Goal: Information Seeking & Learning: Find specific fact

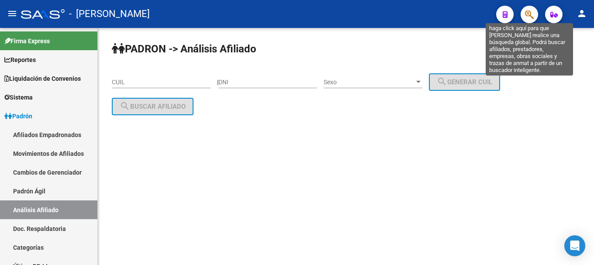
click at [528, 12] on icon "button" at bounding box center [529, 15] width 9 height 10
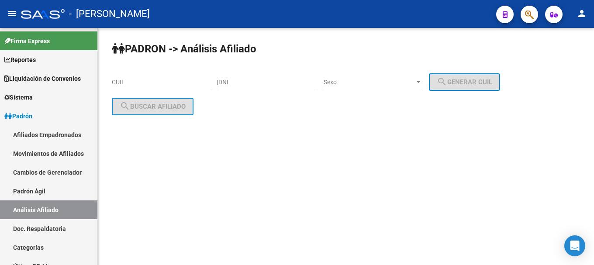
click at [525, 17] on icon "button" at bounding box center [529, 15] width 9 height 10
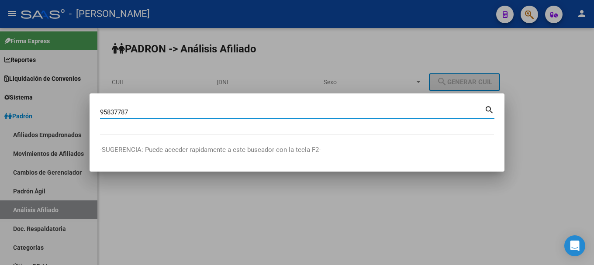
type input "95837787"
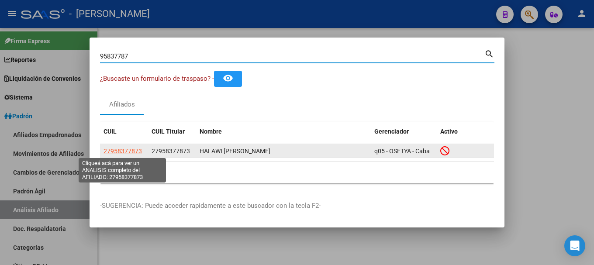
click at [117, 154] on span "27958377873" at bounding box center [122, 151] width 38 height 7
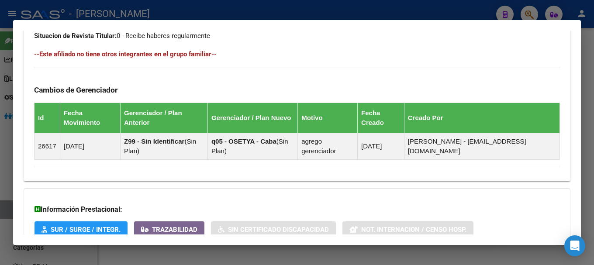
scroll to position [568, 0]
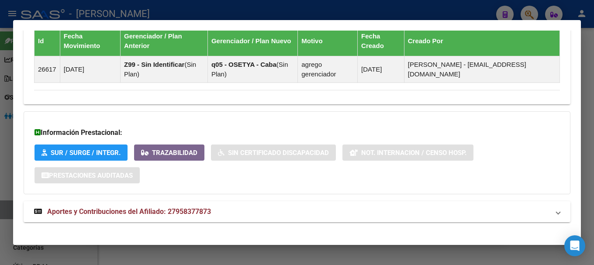
click at [229, 219] on mat-expansion-panel-header "Aportes y Contribuciones del Afiliado: 27958377873" at bounding box center [297, 211] width 547 height 21
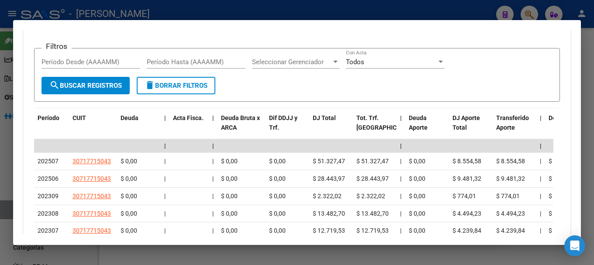
scroll to position [844, 0]
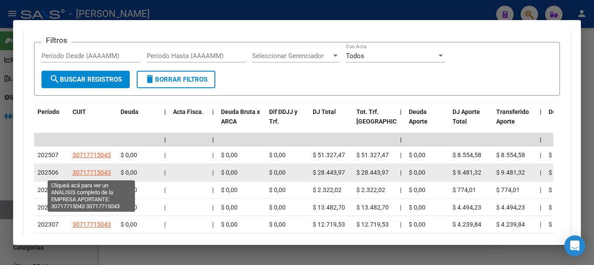
click at [89, 175] on span "30717715043" at bounding box center [91, 172] width 38 height 7
type textarea "30717715043"
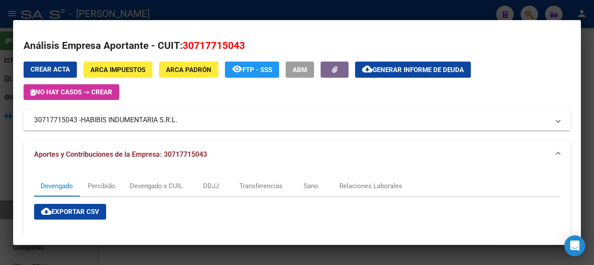
click at [238, 12] on div at bounding box center [297, 132] width 594 height 265
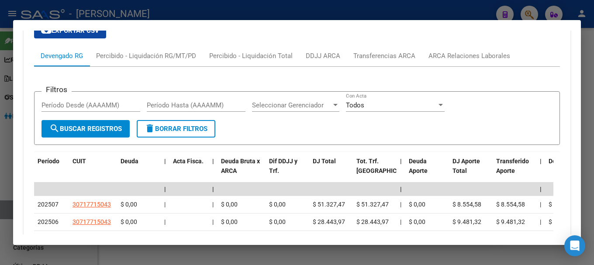
scroll to position [713, 0]
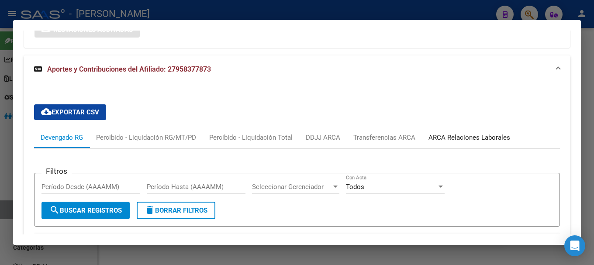
click at [472, 133] on div "ARCA Relaciones Laborales" at bounding box center [469, 138] width 82 height 10
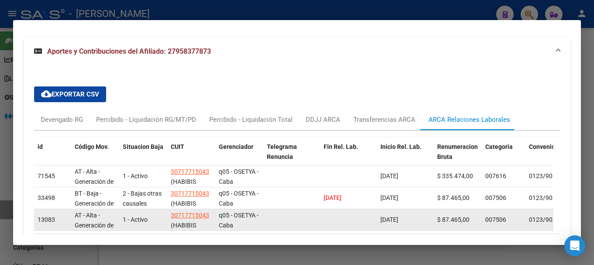
scroll to position [712, 0]
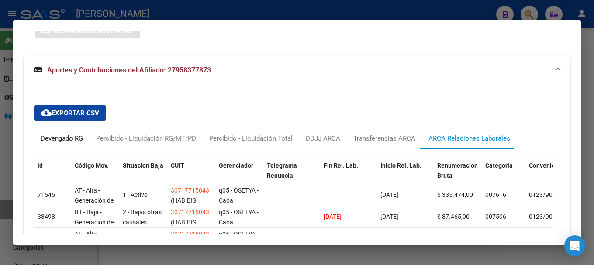
click at [62, 138] on div "Devengado RG" at bounding box center [62, 139] width 42 height 10
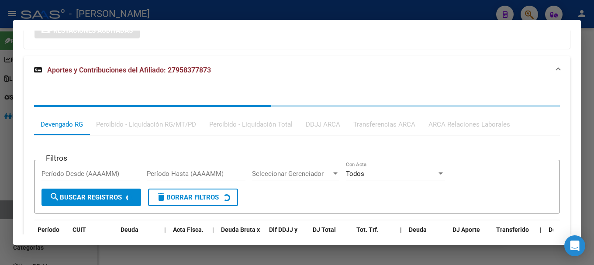
click at [280, 79] on mat-expansion-panel-header "Aportes y Contribuciones del Afiliado: 27958377873" at bounding box center [297, 70] width 547 height 28
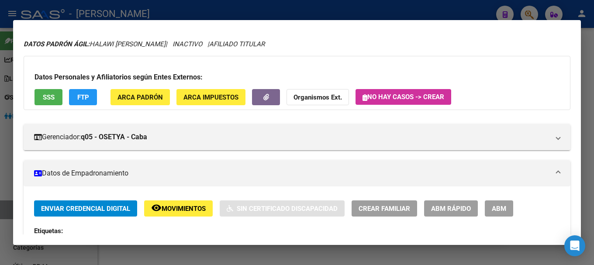
scroll to position [0, 0]
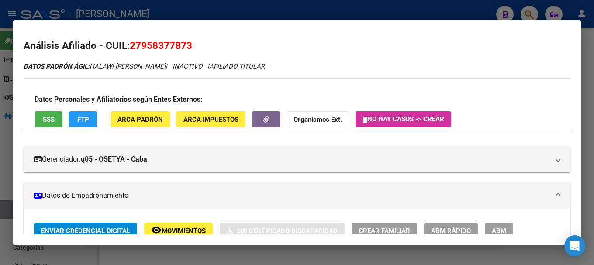
click at [169, 39] on h2 "Análisis Afiliado - CUIL: 27958377873" at bounding box center [297, 45] width 547 height 15
copy span "27958377873"
click at [233, 16] on div at bounding box center [297, 132] width 594 height 265
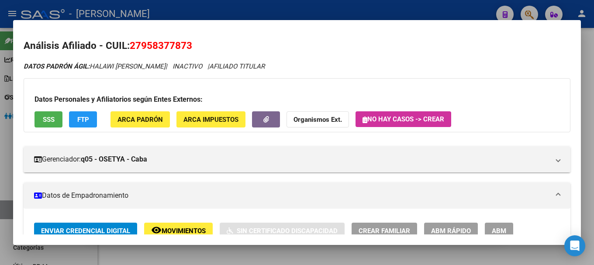
click at [233, 15] on div at bounding box center [297, 132] width 594 height 265
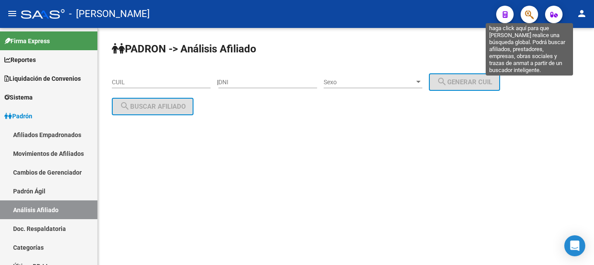
click at [533, 14] on icon "button" at bounding box center [529, 15] width 9 height 10
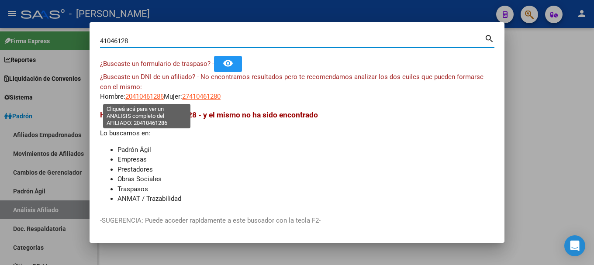
type input "41046128"
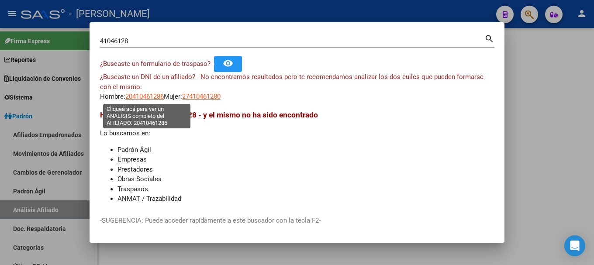
click at [156, 94] on span "20410461286" at bounding box center [144, 97] width 38 height 8
type textarea "20410461286"
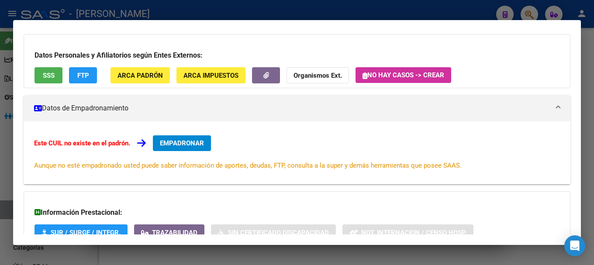
scroll to position [143, 0]
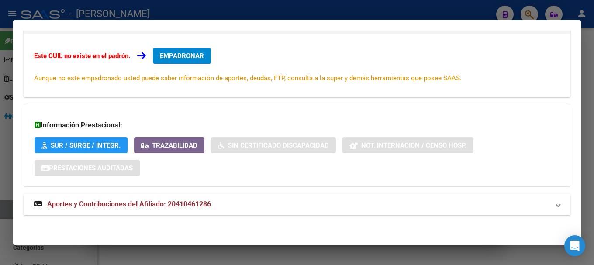
click at [273, 203] on mat-panel-title "Aportes y Contribuciones del Afiliado: 20410461286" at bounding box center [291, 204] width 515 height 10
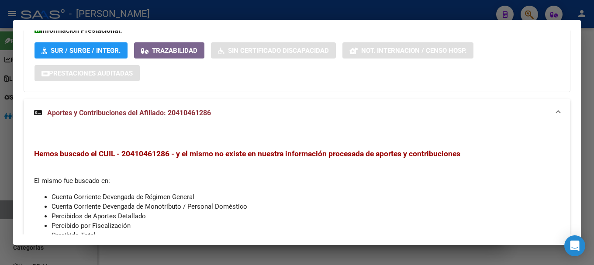
click at [282, 115] on mat-panel-title "Aportes y Contribuciones del Afiliado: 20410461286" at bounding box center [291, 113] width 515 height 10
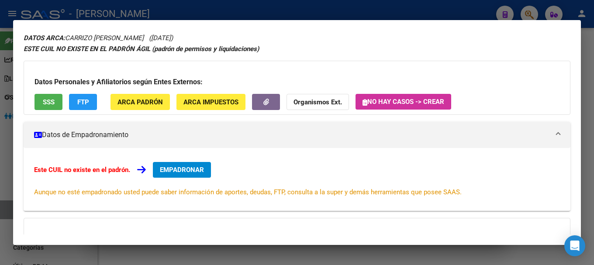
scroll to position [0, 0]
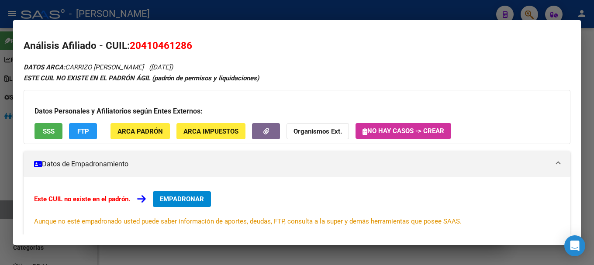
click at [127, 133] on span "ARCA Padrón" at bounding box center [139, 131] width 45 height 8
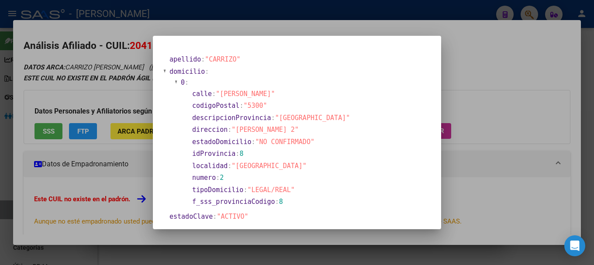
click at [253, 24] on div at bounding box center [297, 132] width 594 height 265
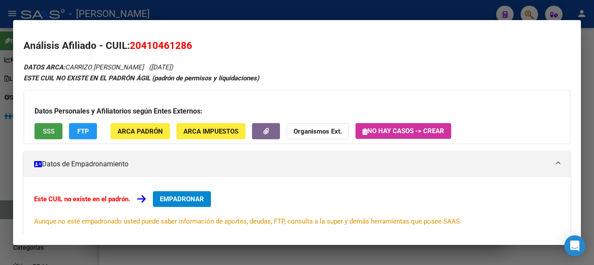
click at [56, 133] on button "SSS" at bounding box center [48, 131] width 28 height 16
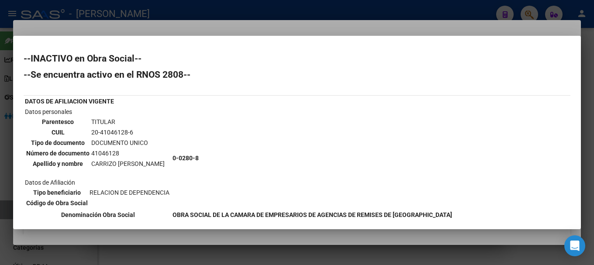
click at [185, 27] on div at bounding box center [297, 132] width 594 height 265
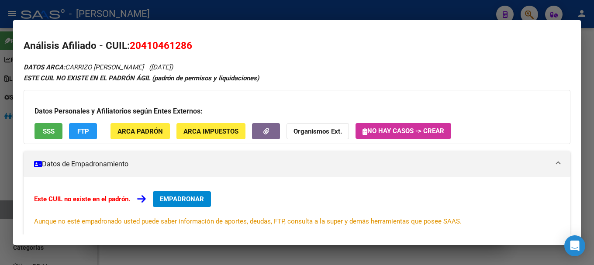
click at [272, 14] on div at bounding box center [297, 132] width 594 height 265
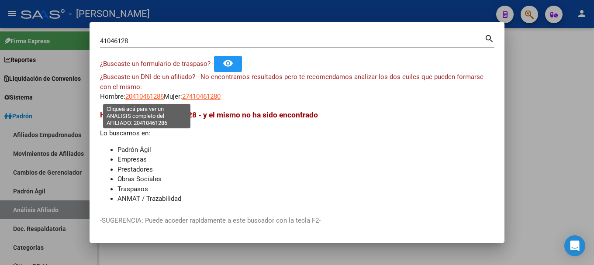
click at [158, 93] on span "20410461286" at bounding box center [144, 97] width 38 height 8
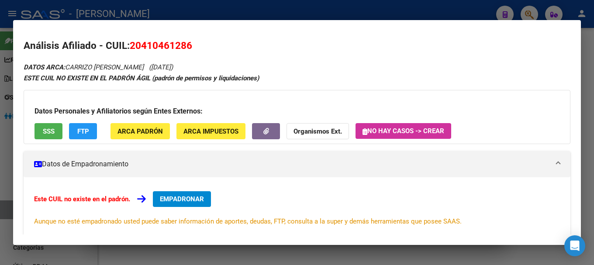
drag, startPoint x: 143, startPoint y: 48, endPoint x: 188, endPoint y: 48, distance: 45.0
click at [188, 48] on span "20410461286" at bounding box center [161, 45] width 62 height 11
copy span "41046128"
click at [233, 13] on div at bounding box center [297, 132] width 594 height 265
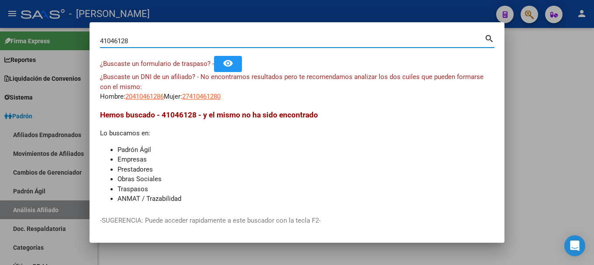
click at [227, 45] on input "41046128" at bounding box center [292, 41] width 384 height 8
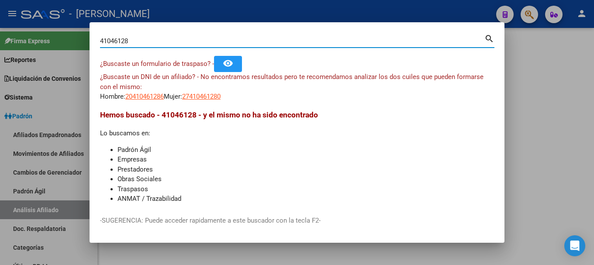
click at [227, 45] on input "41046128" at bounding box center [292, 41] width 384 height 8
type input "21465461"
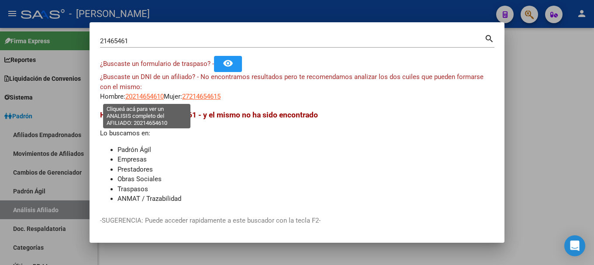
click at [155, 96] on span "20214654610" at bounding box center [144, 97] width 38 height 8
type textarea "20214654610"
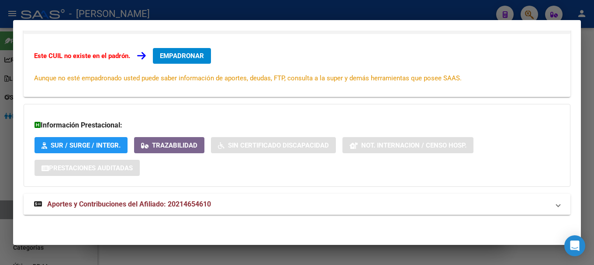
click at [270, 202] on mat-panel-title "Aportes y Contribuciones del Afiliado: 20214654610" at bounding box center [291, 204] width 515 height 10
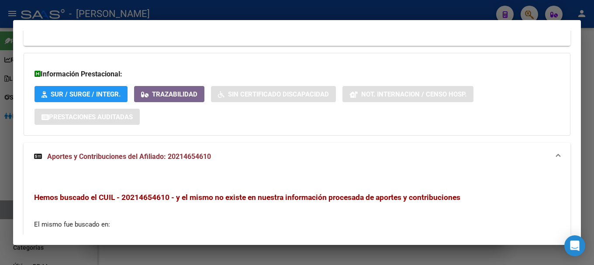
click at [220, 161] on mat-panel-title "Aportes y Contribuciones del Afiliado: 20214654610" at bounding box center [291, 156] width 515 height 10
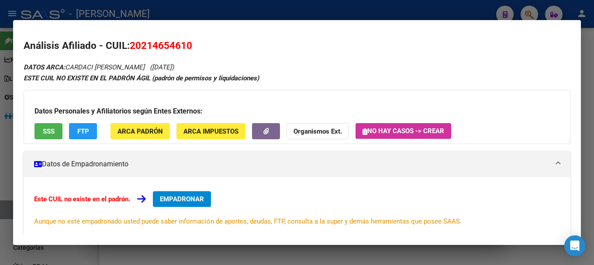
click at [168, 48] on span "20214654610" at bounding box center [161, 45] width 62 height 11
copy span "20214654610"
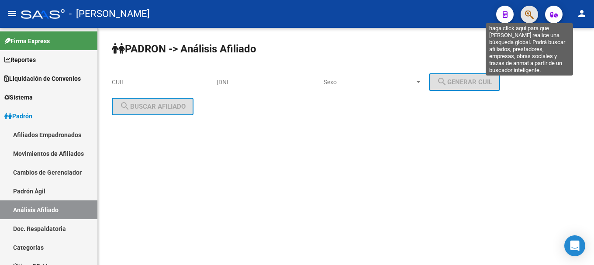
click at [530, 12] on icon "button" at bounding box center [529, 15] width 9 height 10
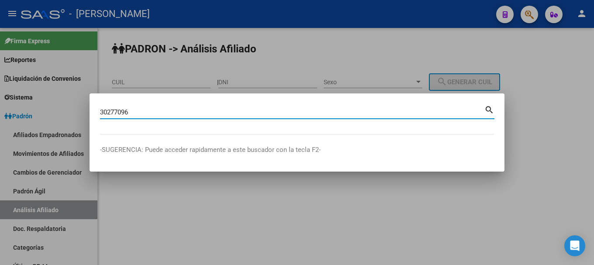
type input "30277096"
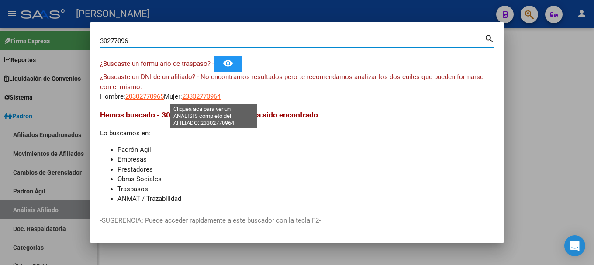
click at [206, 96] on span "23302770964" at bounding box center [201, 97] width 38 height 8
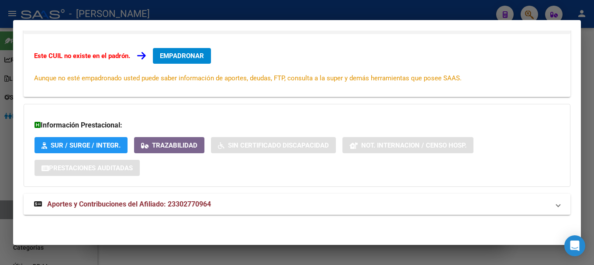
click at [276, 214] on mat-expansion-panel-header "Aportes y Contribuciones del Afiliado: 23302770964" at bounding box center [297, 204] width 547 height 21
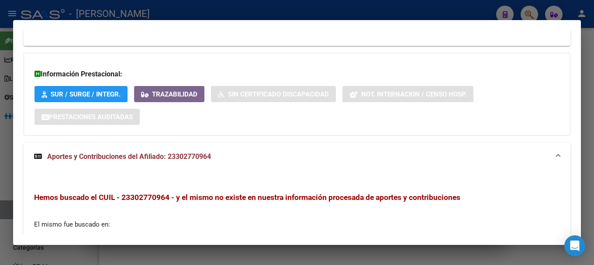
click at [275, 165] on mat-expansion-panel-header "Aportes y Contribuciones del Afiliado: 23302770964" at bounding box center [297, 157] width 547 height 28
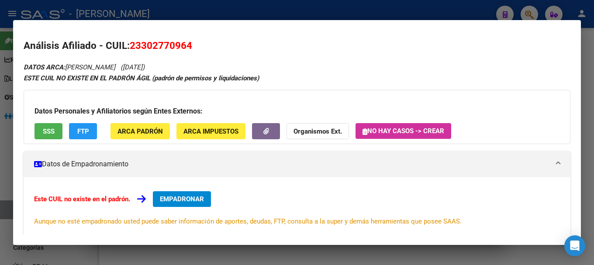
click at [168, 45] on span "23302770964" at bounding box center [161, 45] width 62 height 11
click at [172, 46] on span "23302770964" at bounding box center [161, 45] width 62 height 11
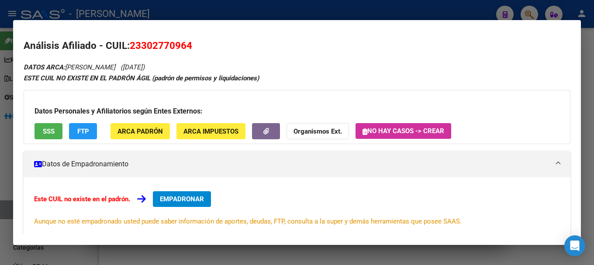
click at [172, 46] on span "23302770964" at bounding box center [161, 45] width 62 height 11
copy span "23302770964"
click at [338, 68] on div "DATOS ARCA: ECHEVERRIA VANESA BEATRIZ (04/05/1983) ESTE CUIL NO EXISTE EN EL PA…" at bounding box center [297, 215] width 547 height 306
click at [227, 12] on div at bounding box center [297, 132] width 594 height 265
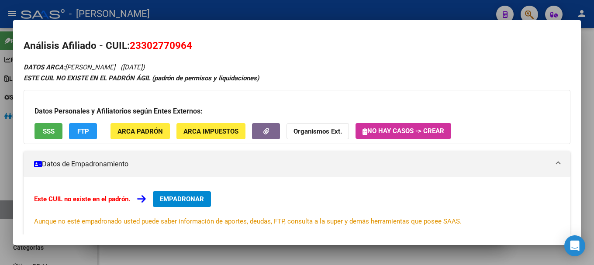
click at [227, 12] on div at bounding box center [297, 132] width 594 height 265
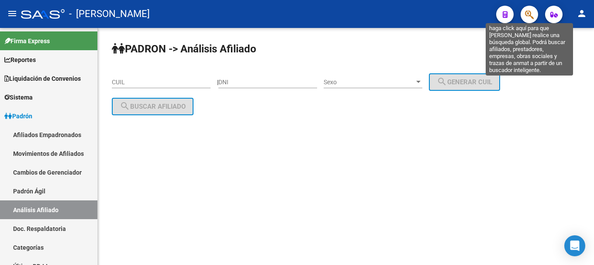
click at [525, 15] on icon "button" at bounding box center [529, 15] width 9 height 10
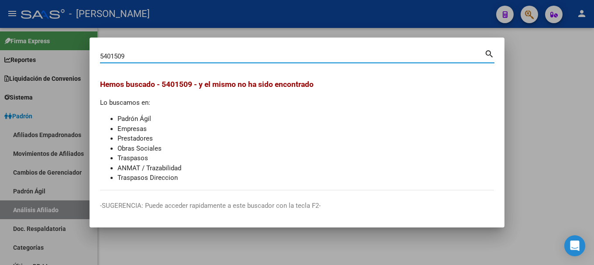
click at [100, 52] on mat-dialog-content "5401509 Buscar (apellido, dni, cuil, nro traspaso, cuit, obra social) search He…" at bounding box center [296, 119] width 415 height 142
click at [115, 57] on input "2005401509" at bounding box center [292, 56] width 384 height 8
click at [141, 55] on input "2005401509" at bounding box center [292, 56] width 384 height 8
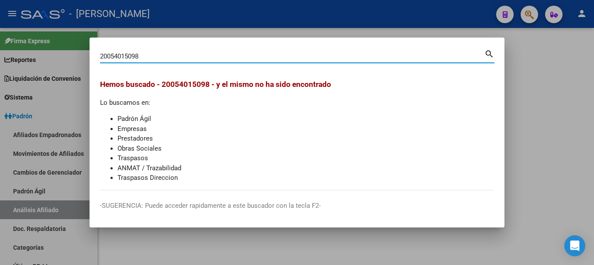
type input "20054015098"
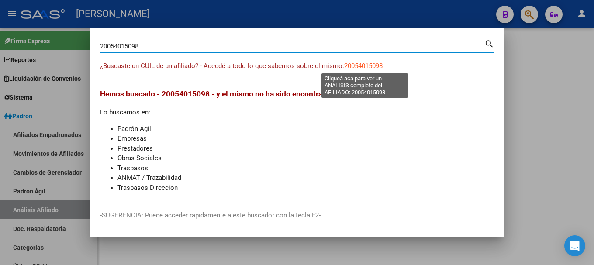
click at [361, 67] on span "20054015098" at bounding box center [363, 66] width 38 height 8
type textarea "20054015098"
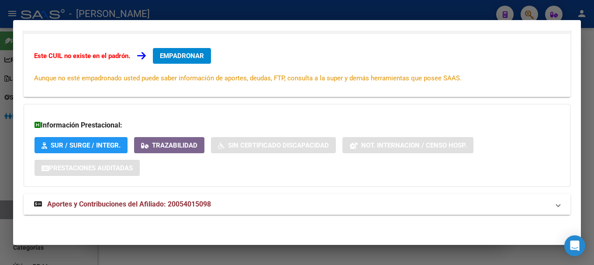
click at [231, 200] on mat-panel-title "Aportes y Contribuciones del Afiliado: 20054015098" at bounding box center [291, 204] width 515 height 10
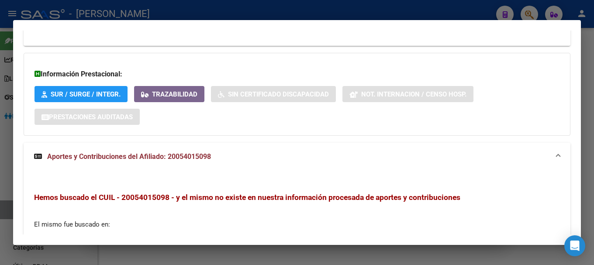
click at [209, 161] on span "Aportes y Contribuciones del Afiliado: 20054015098" at bounding box center [129, 156] width 164 height 8
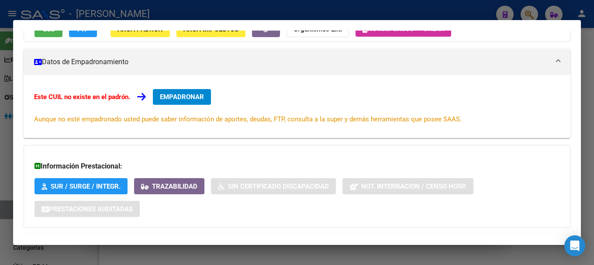
scroll to position [12, 0]
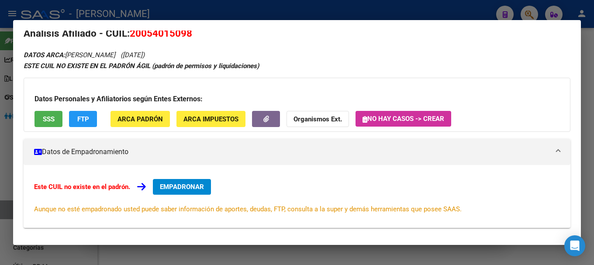
click at [167, 30] on span "20054015098" at bounding box center [161, 33] width 62 height 11
copy span "20054015098"
click at [234, 72] on div "DATOS ARCA: RAMIREZ ARMANDO (12/04/1949) ESTE CUIL NO EXISTE EN EL PADRÓN ÁGIL …" at bounding box center [297, 202] width 547 height 306
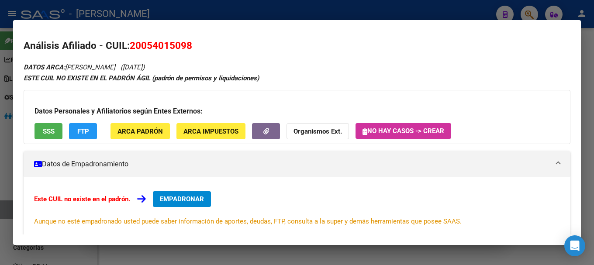
drag, startPoint x: 142, startPoint y: 45, endPoint x: 184, endPoint y: 45, distance: 41.9
click at [184, 45] on span "20054015098" at bounding box center [161, 45] width 62 height 11
copy span "05401509"
click at [344, 78] on div "ESTE CUIL NO EXISTE EN EL PADRÓN ÁGIL (padrón de permisos y liquidaciones)" at bounding box center [297, 78] width 547 height 10
click at [54, 131] on span "SSS" at bounding box center [49, 131] width 12 height 8
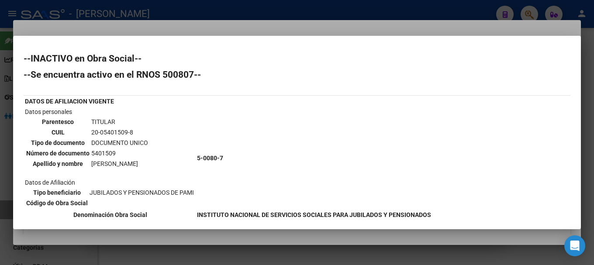
scroll to position [44, 0]
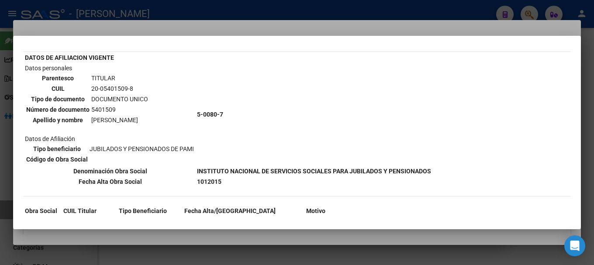
click at [319, 22] on div at bounding box center [297, 132] width 594 height 265
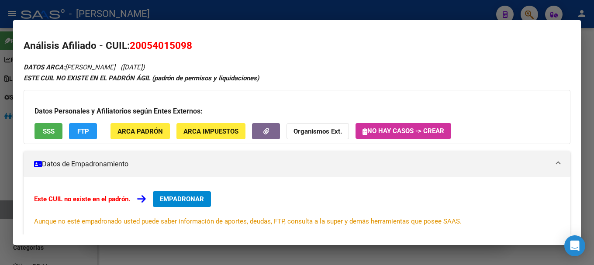
click at [212, 11] on div at bounding box center [297, 132] width 594 height 265
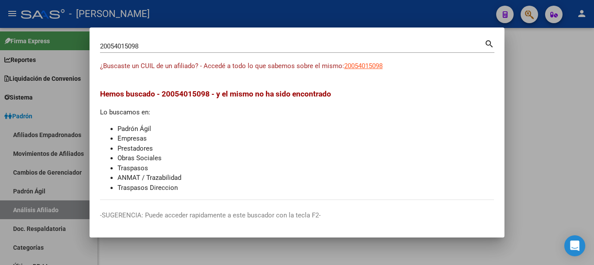
click at [212, 11] on div at bounding box center [297, 132] width 594 height 265
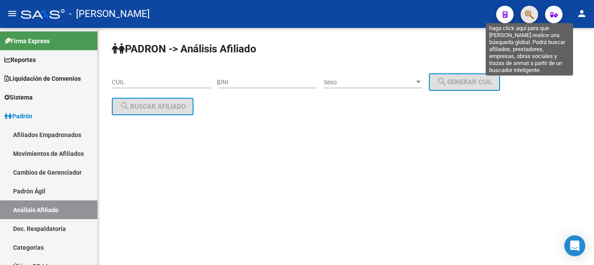
click at [527, 20] on icon "button" at bounding box center [529, 15] width 9 height 10
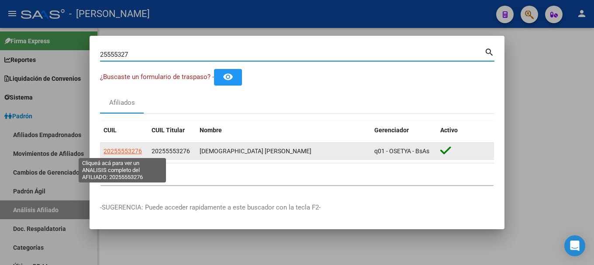
click at [126, 151] on span "20255553276" at bounding box center [122, 151] width 38 height 7
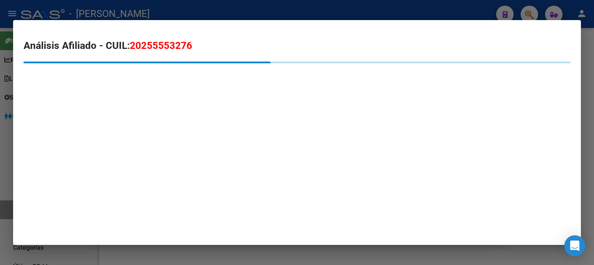
click at [175, 44] on span "20255553276" at bounding box center [161, 45] width 62 height 11
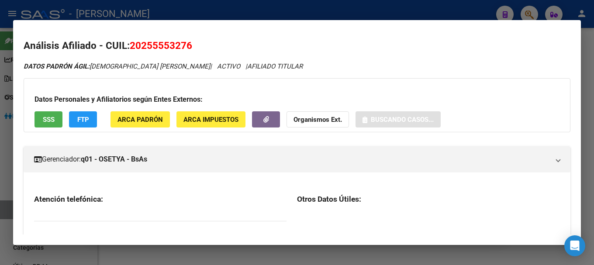
click at [175, 44] on span "20255553276" at bounding box center [161, 45] width 62 height 11
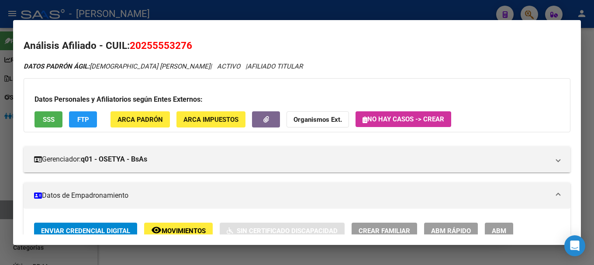
copy span "20255553276"
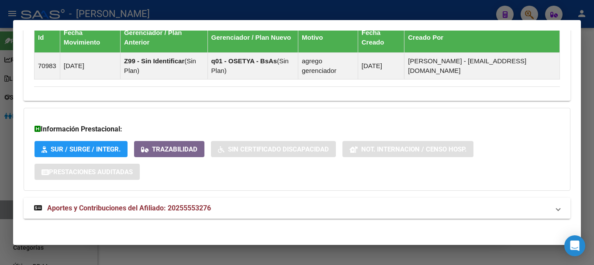
scroll to position [616, 0]
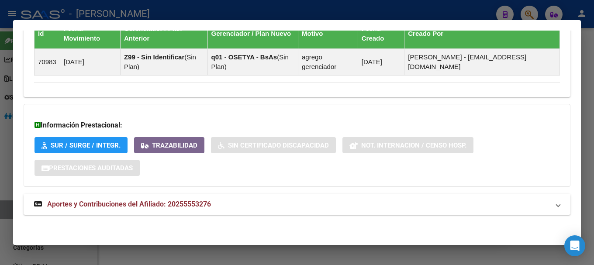
click at [282, 212] on mat-expansion-panel-header "Aportes y Contribuciones del Afiliado: 20255553276" at bounding box center [297, 204] width 547 height 21
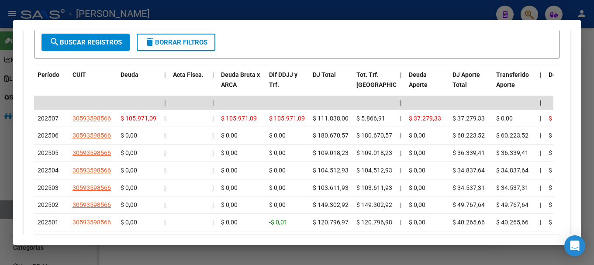
scroll to position [966, 0]
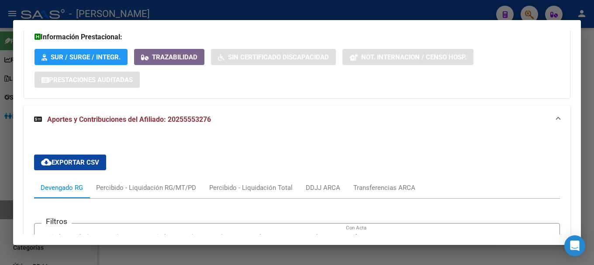
click at [368, 118] on mat-panel-title "Aportes y Contribuciones del Afiliado: 20255553276" at bounding box center [291, 119] width 515 height 10
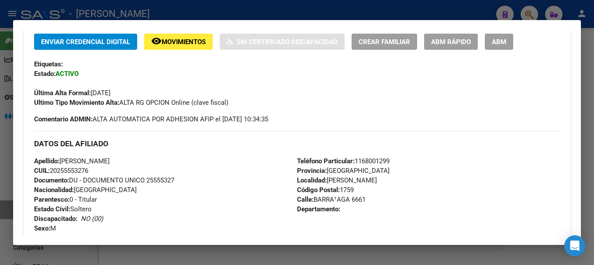
scroll to position [0, 0]
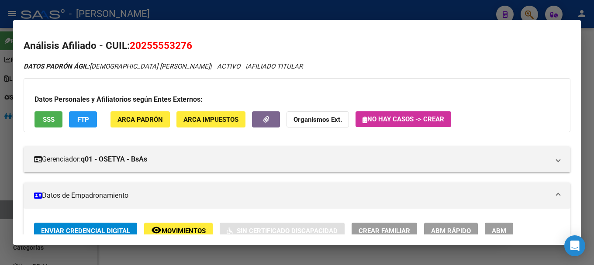
click at [162, 48] on span "20255553276" at bounding box center [161, 45] width 62 height 11
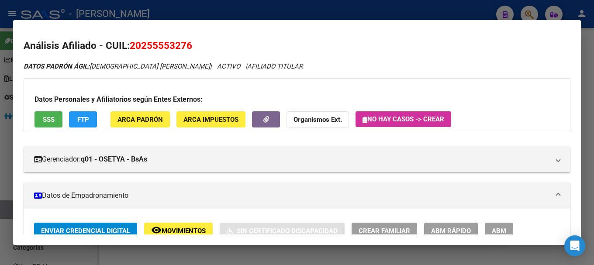
click at [457, 13] on div at bounding box center [297, 132] width 594 height 265
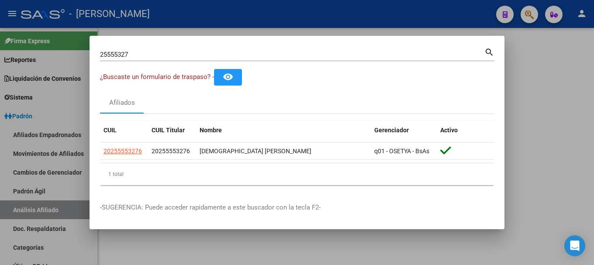
click at [213, 52] on input "25555327" at bounding box center [292, 55] width 384 height 8
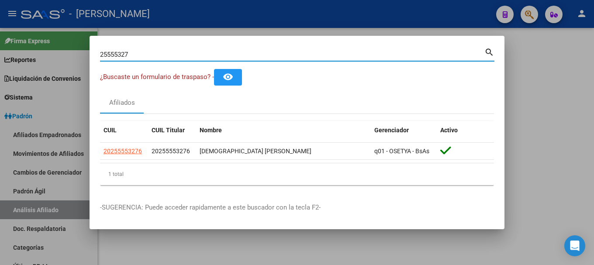
click at [213, 52] on input "25555327" at bounding box center [292, 55] width 384 height 8
type input "43510162"
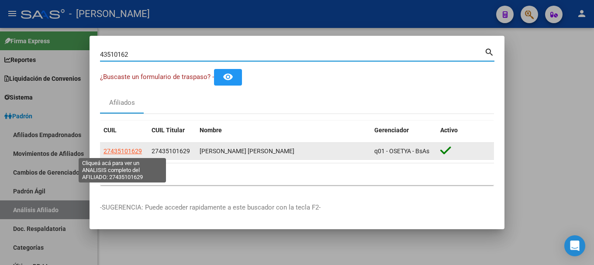
click at [134, 152] on span "27435101629" at bounding box center [122, 151] width 38 height 7
type textarea "27435101629"
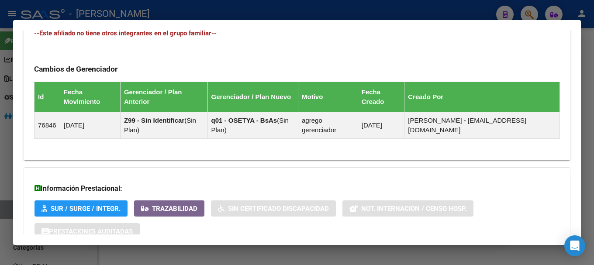
scroll to position [555, 0]
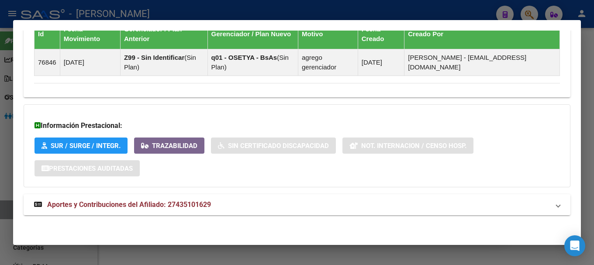
click at [147, 202] on span "Aportes y Contribuciones del Afiliado: 27435101629" at bounding box center [129, 204] width 164 height 8
click at [276, 200] on mat-panel-title "Aportes y Contribuciones del Afiliado: 27435101629" at bounding box center [291, 205] width 515 height 10
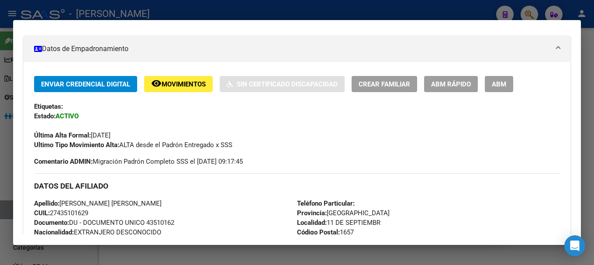
scroll to position [0, 0]
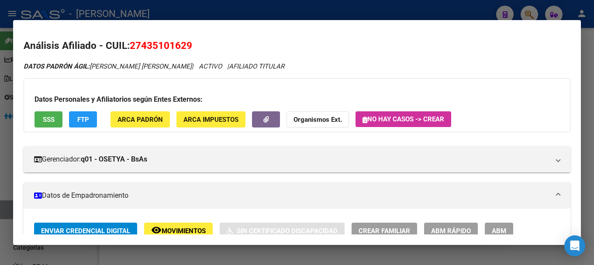
click at [151, 35] on mat-dialog-content "Análisis Afiliado - CUIL: 27435101629 DATOS PADRÓN ÁGIL: [PERSON_NAME] [PERSON_…" at bounding box center [297, 133] width 568 height 204
copy span "27435101629"
click at [411, 26] on mat-dialog-container "Análisis Afiliado - CUIL: 27435101629 DATOS PADRÓN ÁGIL: [PERSON_NAME] [PERSON_…" at bounding box center [297, 132] width 568 height 225
click at [418, 8] on div at bounding box center [297, 132] width 594 height 265
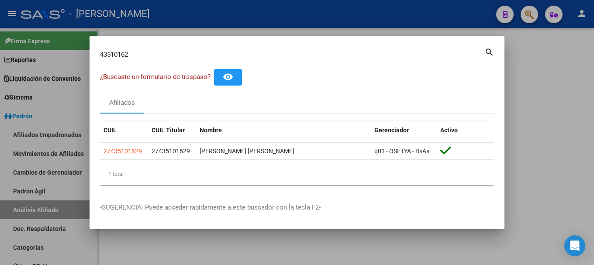
click at [398, 55] on input "43510162" at bounding box center [292, 55] width 384 height 8
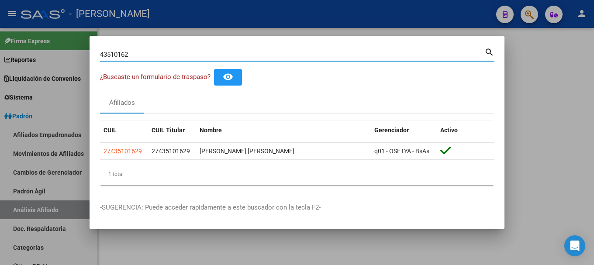
click at [398, 55] on input "43510162" at bounding box center [292, 55] width 384 height 8
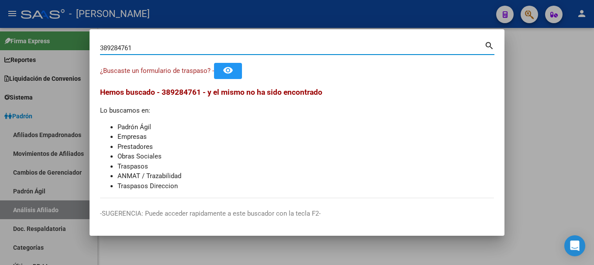
click at [107, 46] on input "389284761" at bounding box center [292, 48] width 384 height 8
click at [125, 46] on input "389284761" at bounding box center [292, 48] width 384 height 8
type input "38928461"
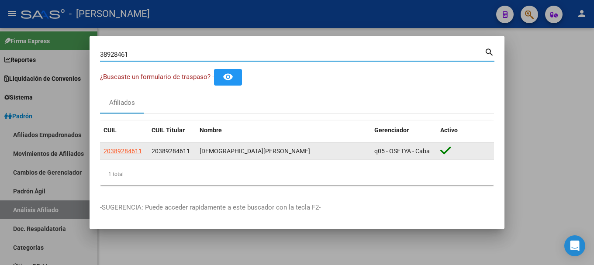
click at [123, 155] on app-link-go-to "20389284611" at bounding box center [122, 151] width 38 height 10
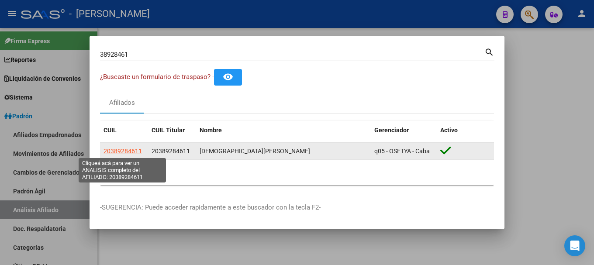
click at [121, 151] on span "20389284611" at bounding box center [122, 151] width 38 height 7
type textarea "20389284611"
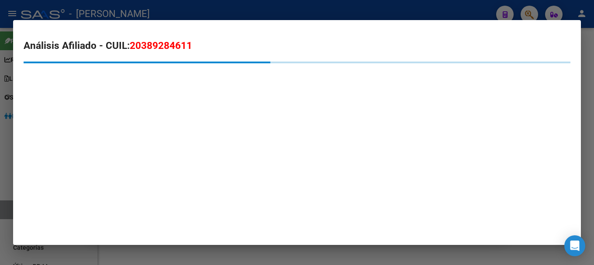
click at [131, 41] on span "20389284611" at bounding box center [161, 45] width 62 height 11
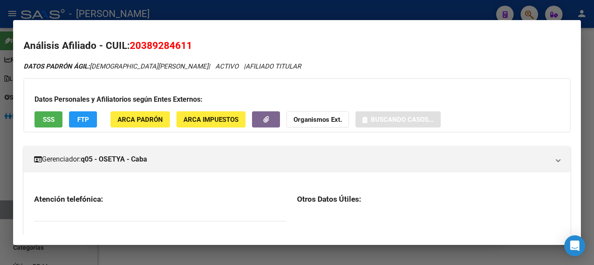
click at [131, 41] on span "20389284611" at bounding box center [161, 45] width 62 height 11
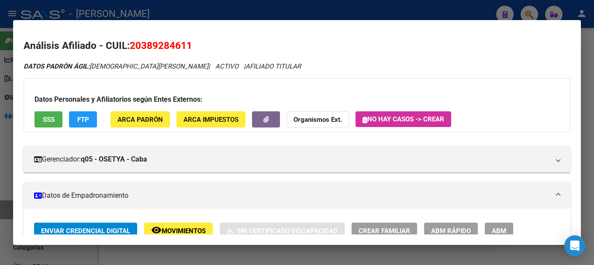
copy span "20389284611"
click at [218, 52] on h2 "Análisis Afiliado - CUIL: 20389284611" at bounding box center [297, 45] width 547 height 15
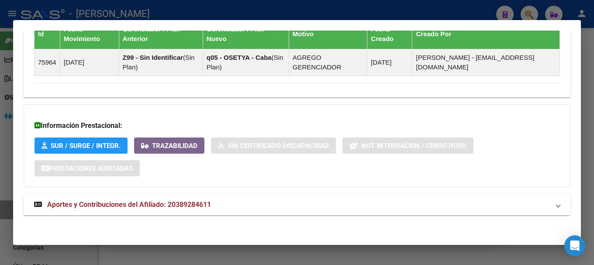
click at [205, 205] on span "Aportes y Contribuciones del Afiliado: 20389284611" at bounding box center [129, 204] width 164 height 8
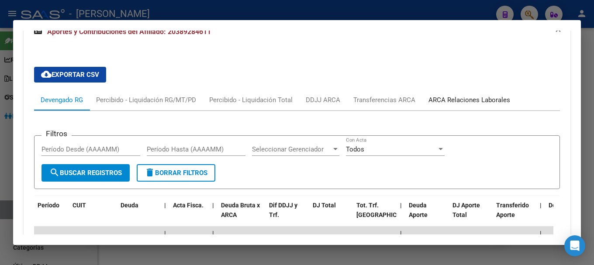
click at [495, 101] on div "ARCA Relaciones Laborales" at bounding box center [469, 100] width 82 height 10
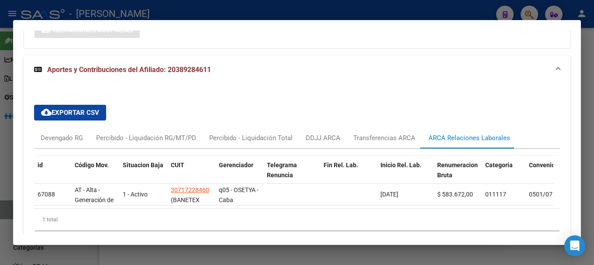
scroll to position [732, 0]
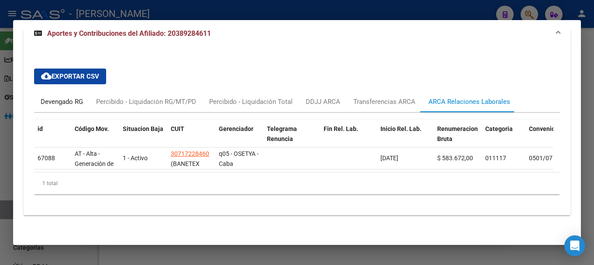
click at [69, 101] on div "Devengado RG" at bounding box center [62, 102] width 42 height 10
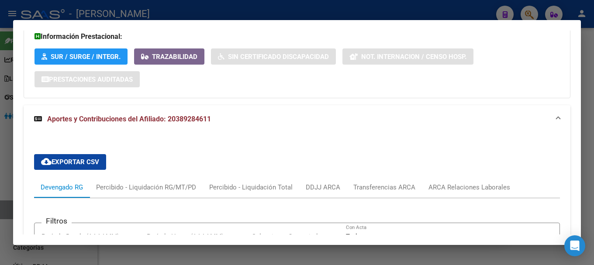
click at [284, 116] on mat-panel-title "Aportes y Contribuciones del Afiliado: 20389284611" at bounding box center [291, 119] width 515 height 10
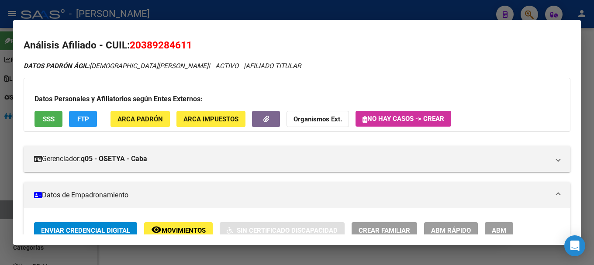
scroll to position [0, 0]
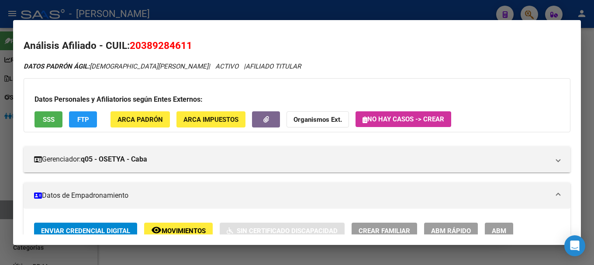
click at [272, 13] on div at bounding box center [297, 132] width 594 height 265
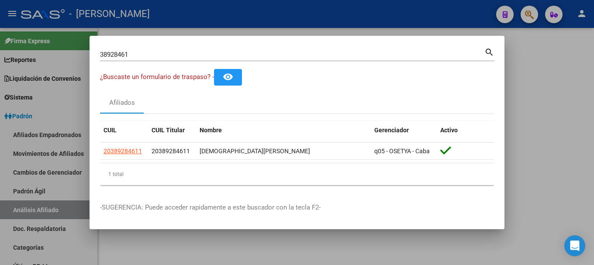
click at [262, 50] on div "38928461 Buscar (apellido, dni, [PERSON_NAME], nro traspaso, cuit, obra social)" at bounding box center [292, 54] width 384 height 13
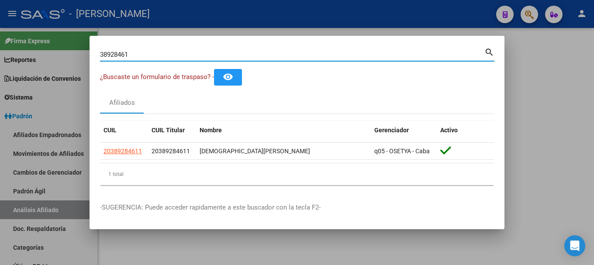
click at [262, 55] on input "38928461" at bounding box center [292, 55] width 384 height 8
type input "44588677"
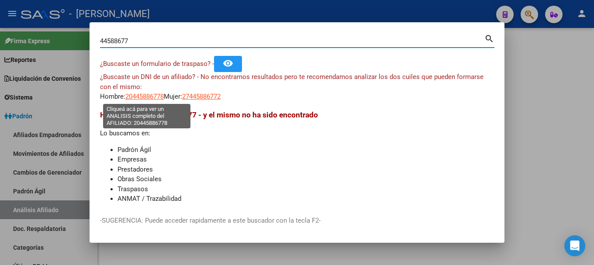
click at [145, 97] on span "20445886778" at bounding box center [144, 97] width 38 height 8
type textarea "20445886778"
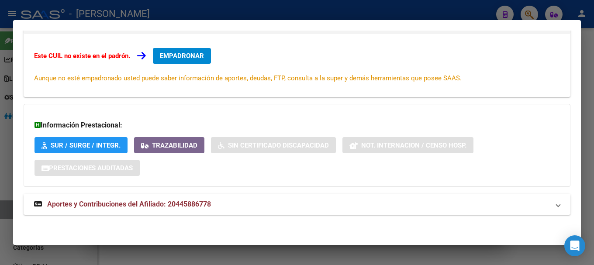
click at [266, 198] on mat-expansion-panel-header "Aportes y Contribuciones del Afiliado: 20445886778" at bounding box center [297, 204] width 547 height 21
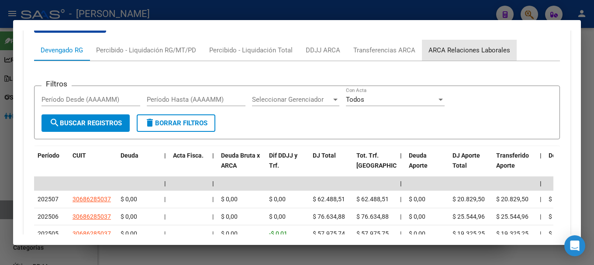
click at [468, 44] on div "ARCA Relaciones Laborales" at bounding box center [469, 50] width 95 height 21
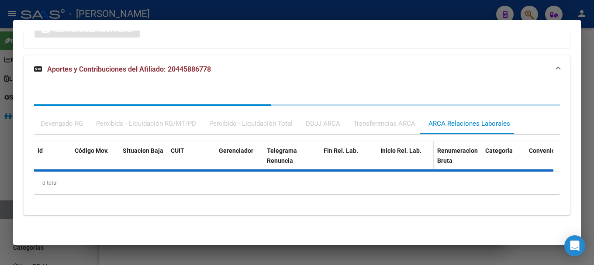
scroll to position [322, 0]
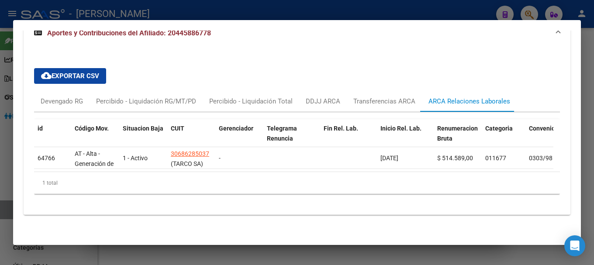
click at [256, 11] on div at bounding box center [297, 132] width 594 height 265
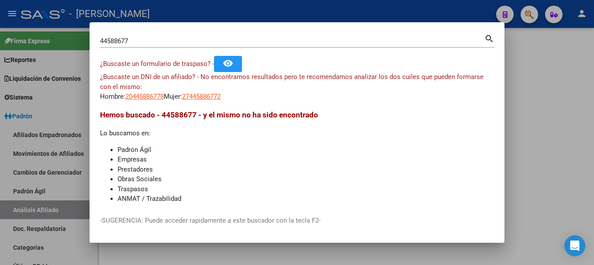
click at [294, 253] on div at bounding box center [297, 132] width 594 height 265
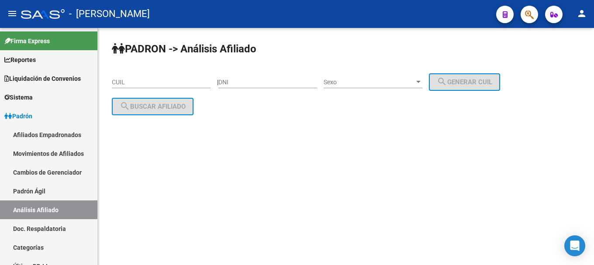
click at [526, 17] on icon "button" at bounding box center [529, 15] width 9 height 10
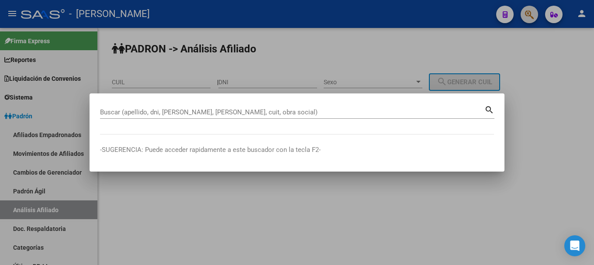
click at [526, 17] on div at bounding box center [297, 132] width 594 height 265
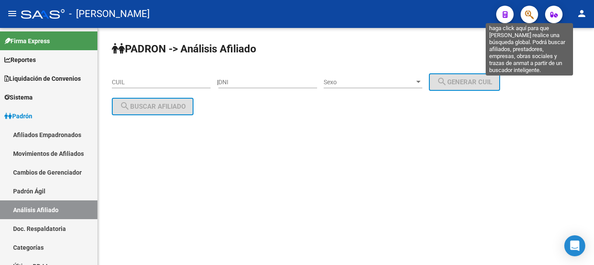
click at [526, 17] on icon "button" at bounding box center [529, 15] width 9 height 10
click at [529, 15] on icon "button" at bounding box center [529, 15] width 9 height 10
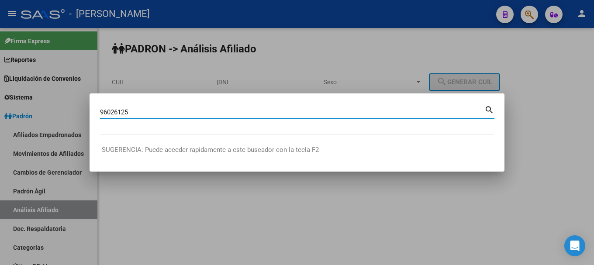
type input "96026125"
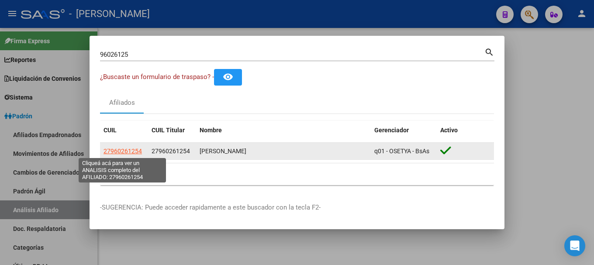
drag, startPoint x: 120, startPoint y: 156, endPoint x: 111, endPoint y: 151, distance: 10.0
click at [111, 151] on span "27960261254" at bounding box center [122, 151] width 38 height 7
type textarea "27960261254"
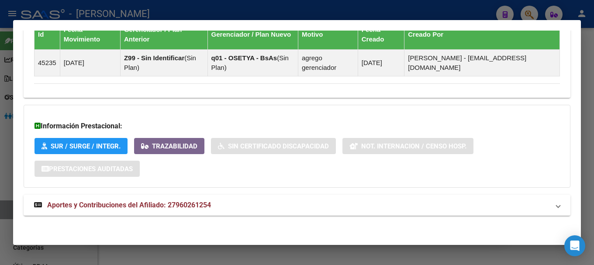
scroll to position [555, 0]
click at [288, 200] on mat-panel-title "Aportes y Contribuciones del Afiliado: 27960261254" at bounding box center [291, 205] width 515 height 10
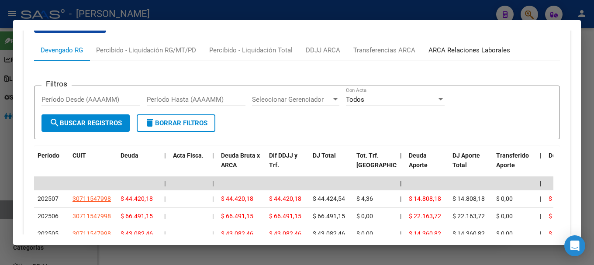
click at [483, 47] on div "ARCA Relaciones Laborales" at bounding box center [469, 50] width 82 height 10
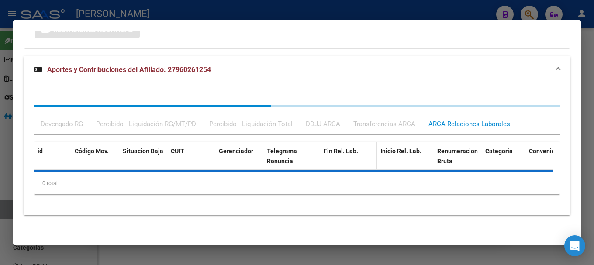
scroll to position [734, 0]
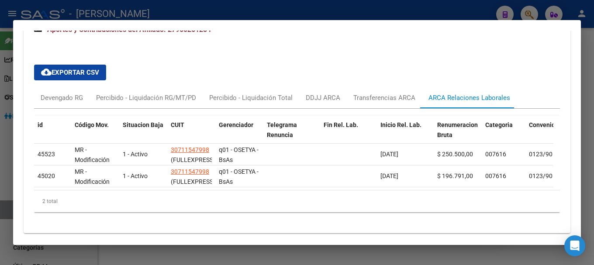
click at [57, 110] on div "id Código Mov. Situacion Baja CUIT Gerenciador Telegrama Renuncia Fin Rel. Lab.…" at bounding box center [297, 164] width 526 height 110
click at [59, 98] on div "Devengado RG" at bounding box center [62, 98] width 42 height 10
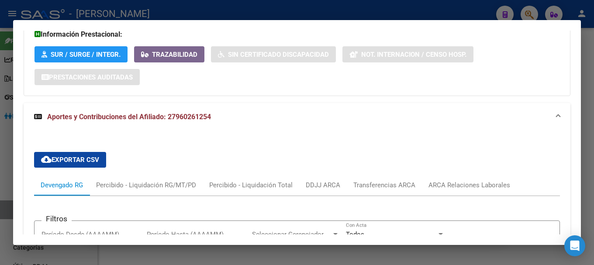
click at [226, 128] on mat-expansion-panel-header "Aportes y Contribuciones del Afiliado: 27960261254" at bounding box center [297, 117] width 547 height 28
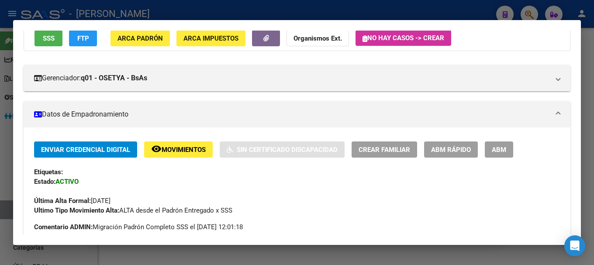
scroll to position [0, 0]
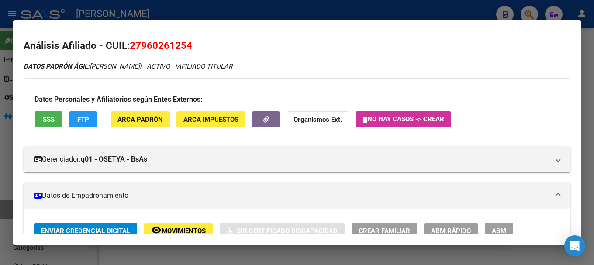
click at [146, 117] on span "ARCA Padrón" at bounding box center [139, 120] width 45 height 8
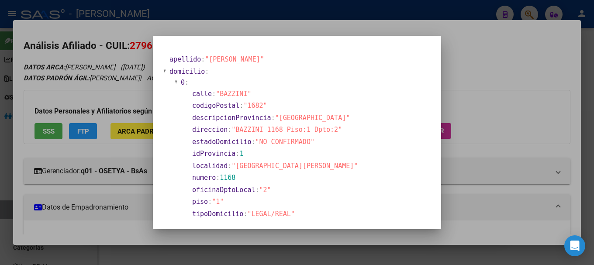
click at [237, 31] on div at bounding box center [297, 132] width 594 height 265
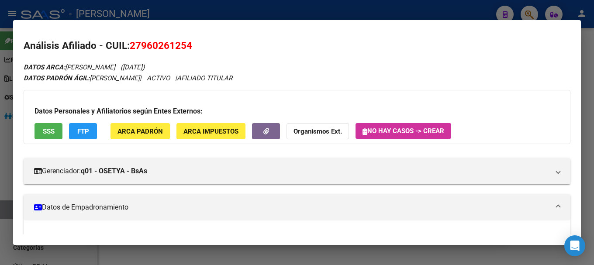
click at [328, 13] on div at bounding box center [297, 132] width 594 height 265
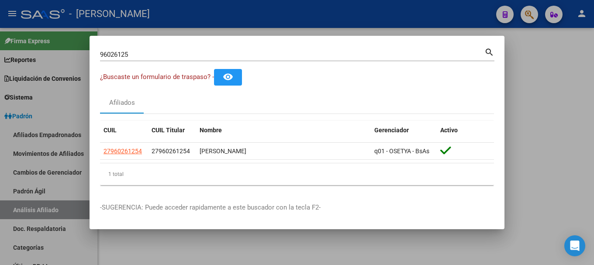
click at [328, 13] on div at bounding box center [297, 132] width 594 height 265
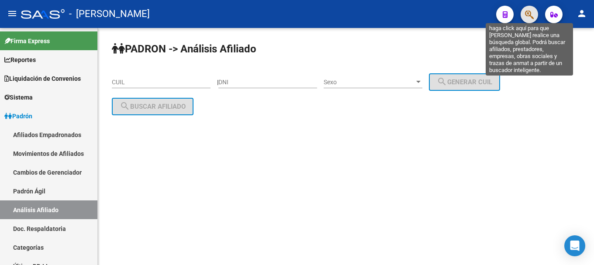
click at [528, 17] on icon "button" at bounding box center [529, 15] width 9 height 10
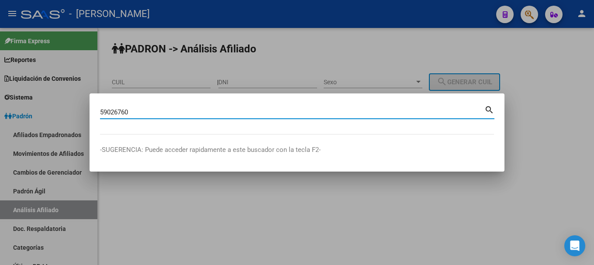
type input "59026760"
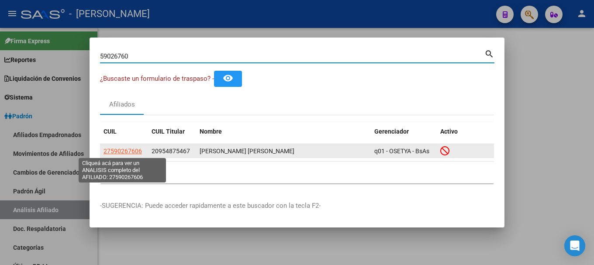
click at [115, 152] on span "27590267606" at bounding box center [122, 151] width 38 height 7
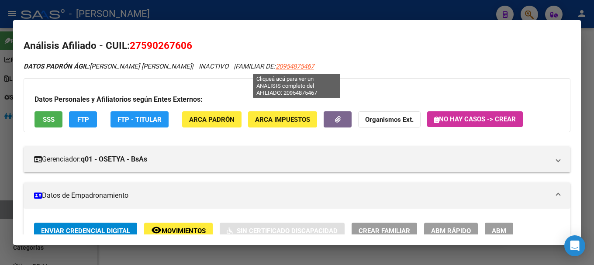
click at [298, 64] on span "20954875467" at bounding box center [294, 66] width 38 height 8
type textarea "20954875467"
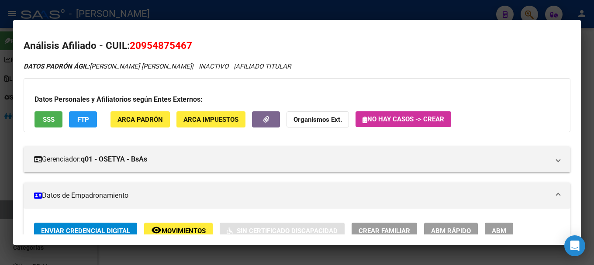
click at [194, 19] on div at bounding box center [297, 132] width 594 height 265
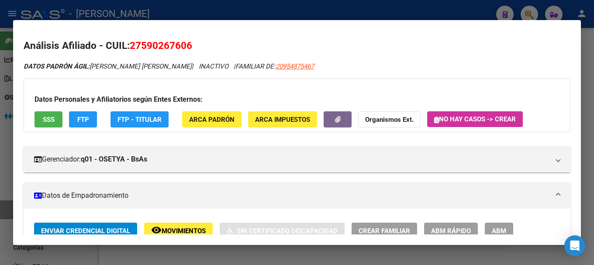
drag, startPoint x: 143, startPoint y: 43, endPoint x: 185, endPoint y: 45, distance: 41.9
click at [185, 45] on span "27590267606" at bounding box center [161, 45] width 62 height 11
copy span "59026760"
click at [262, 2] on div at bounding box center [297, 132] width 594 height 265
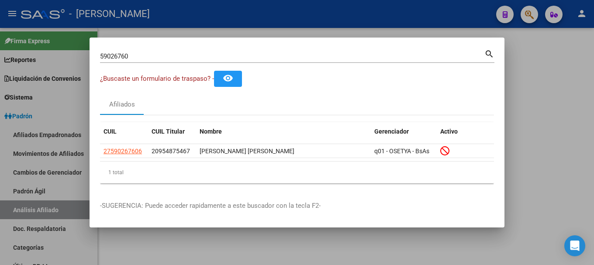
click at [262, 2] on div at bounding box center [297, 132] width 594 height 265
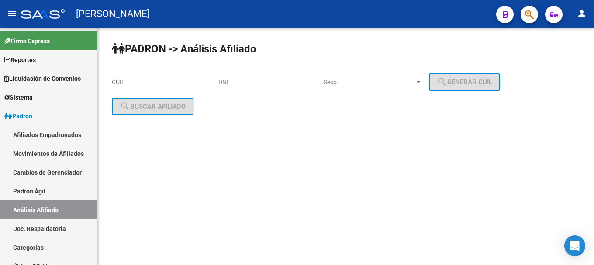
click at [520, 17] on button "button" at bounding box center [528, 14] width 17 height 17
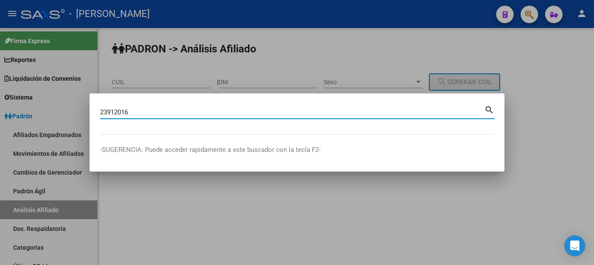
type input "23912016"
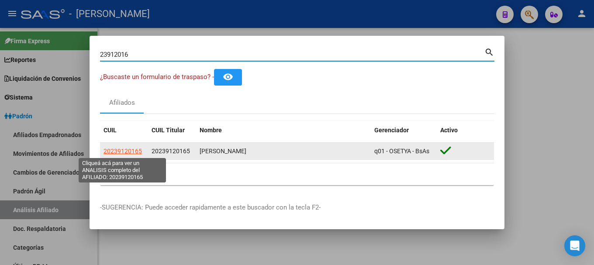
click at [112, 151] on span "20239120165" at bounding box center [122, 151] width 38 height 7
type textarea "20239120165"
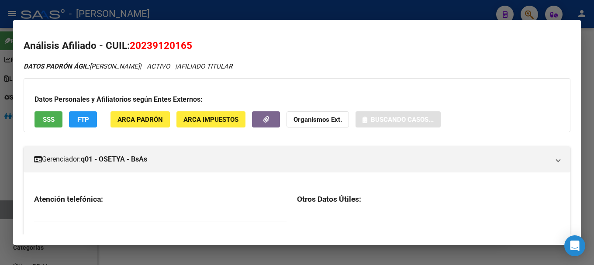
click at [155, 48] on span "20239120165" at bounding box center [161, 45] width 62 height 11
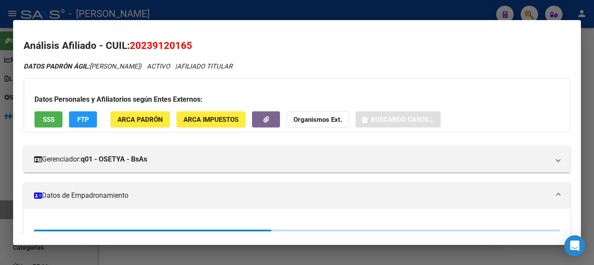
click at [155, 48] on span "20239120165" at bounding box center [161, 45] width 62 height 11
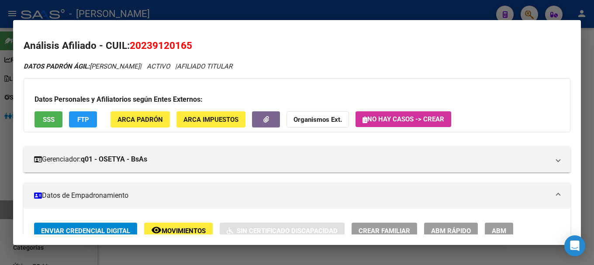
click at [162, 42] on span "20239120165" at bounding box center [161, 45] width 62 height 11
click at [169, 51] on span "20239120165" at bounding box center [161, 45] width 62 height 11
click at [154, 66] on icon "DATOS PADRÓN ÁGIL: [PERSON_NAME] | ACTIVO | AFILIADO TITULAR" at bounding box center [128, 66] width 209 height 8
click at [160, 46] on span "20239120165" at bounding box center [161, 45] width 62 height 11
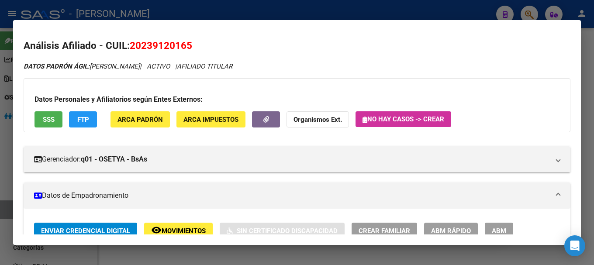
click at [160, 46] on span "20239120165" at bounding box center [161, 45] width 62 height 11
copy span "20239120165"
click at [205, 116] on span "ARCA Impuestos" at bounding box center [210, 120] width 55 height 8
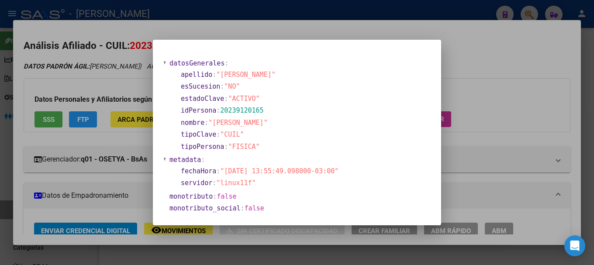
click at [270, 31] on div at bounding box center [297, 132] width 594 height 265
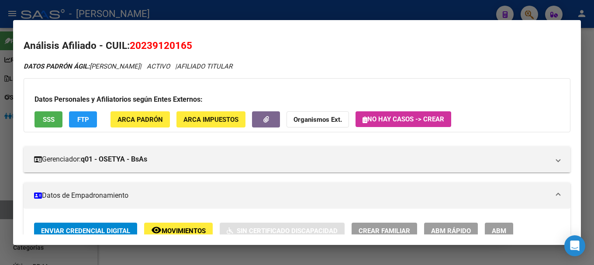
click at [159, 41] on span "20239120165" at bounding box center [161, 45] width 62 height 11
copy span "20239120165"
click at [138, 125] on button "ARCA Padrón" at bounding box center [139, 119] width 59 height 16
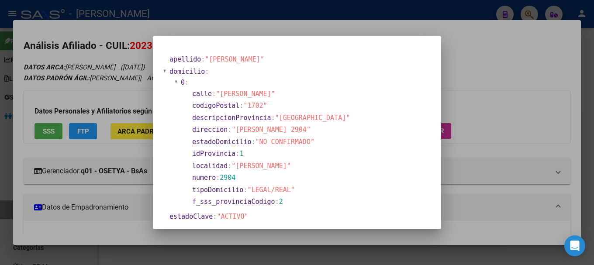
click at [325, 29] on div at bounding box center [297, 132] width 594 height 265
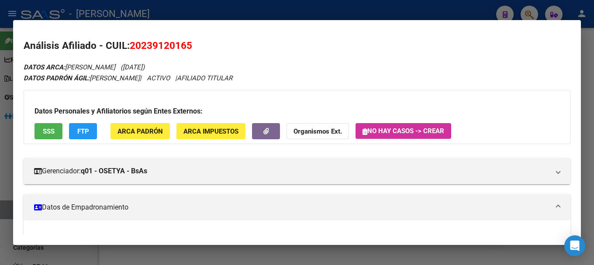
click at [397, 12] on div at bounding box center [297, 132] width 594 height 265
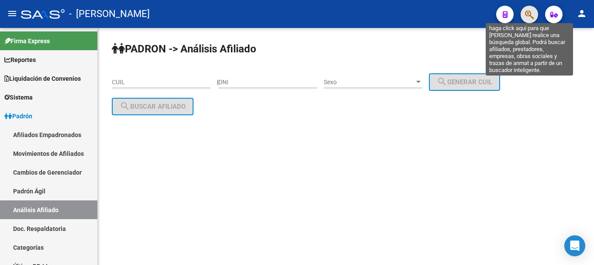
click at [527, 17] on icon "button" at bounding box center [529, 15] width 9 height 10
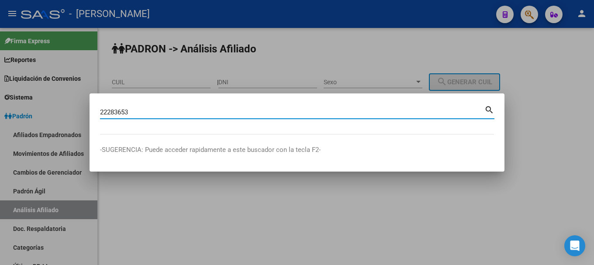
type input "22283653"
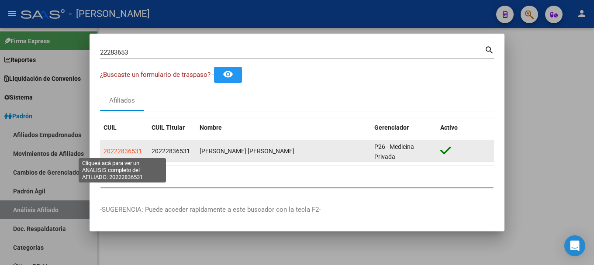
click at [135, 150] on span "20222836531" at bounding box center [122, 151] width 38 height 7
type textarea "20222836531"
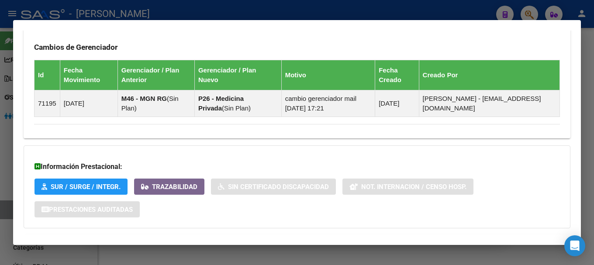
scroll to position [565, 0]
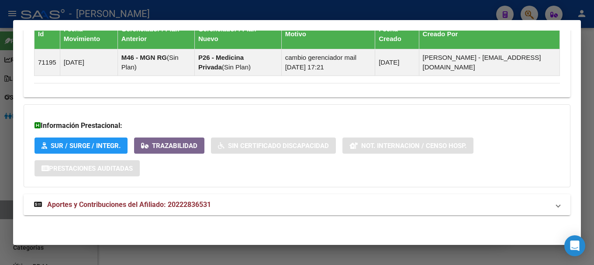
click at [273, 207] on mat-panel-title "Aportes y Contribuciones del Afiliado: 20222836531" at bounding box center [291, 205] width 515 height 10
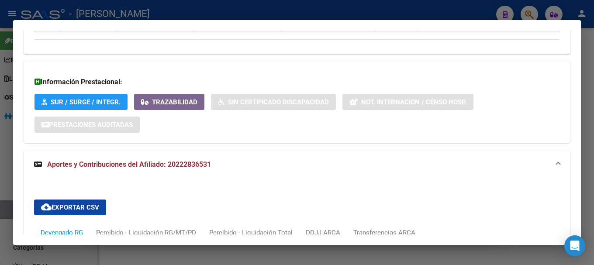
click at [229, 155] on mat-expansion-panel-header "Aportes y Contribuciones del Afiliado: 20222836531" at bounding box center [297, 165] width 547 height 28
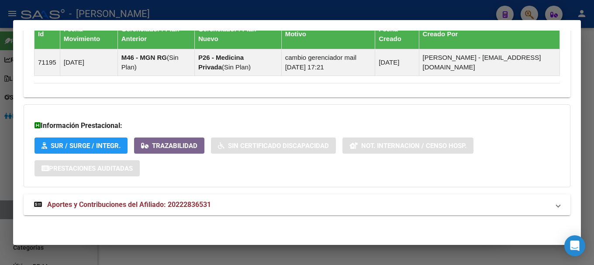
click at [319, 205] on mat-panel-title "Aportes y Contribuciones del Afiliado: 20222836531" at bounding box center [291, 205] width 515 height 10
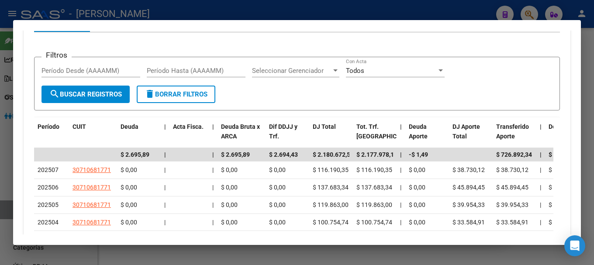
scroll to position [827, 0]
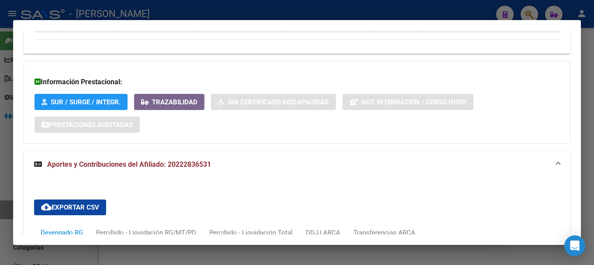
click at [380, 160] on mat-panel-title "Aportes y Contribuciones del Afiliado: 20222836531" at bounding box center [291, 164] width 515 height 10
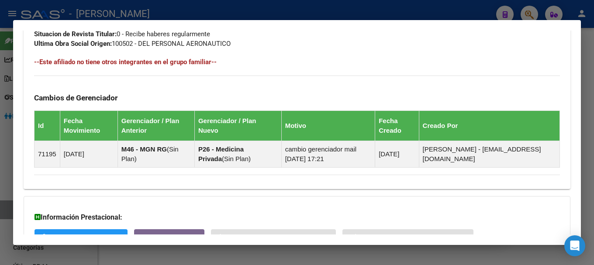
scroll to position [524, 0]
